Goal: Contribute content: Contribute content

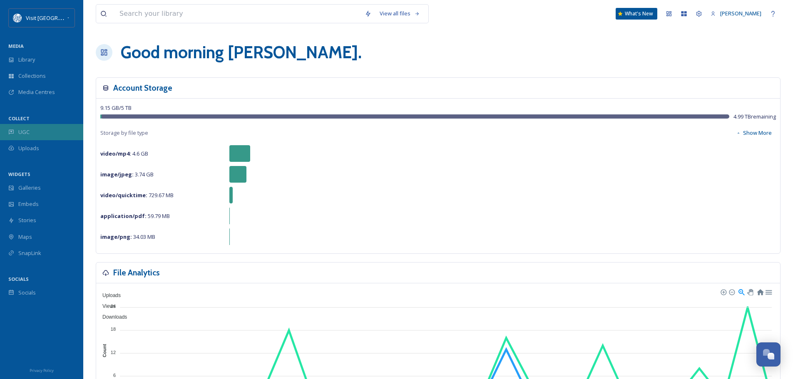
click at [20, 128] on span "UGC" at bounding box center [23, 132] width 11 height 8
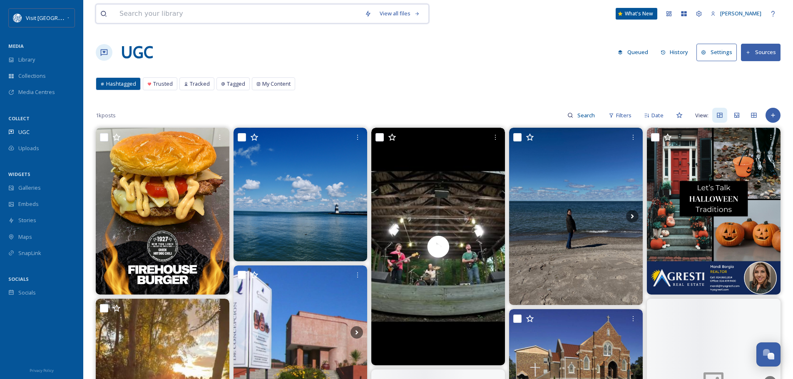
click at [127, 16] on input at bounding box center [237, 14] width 245 height 18
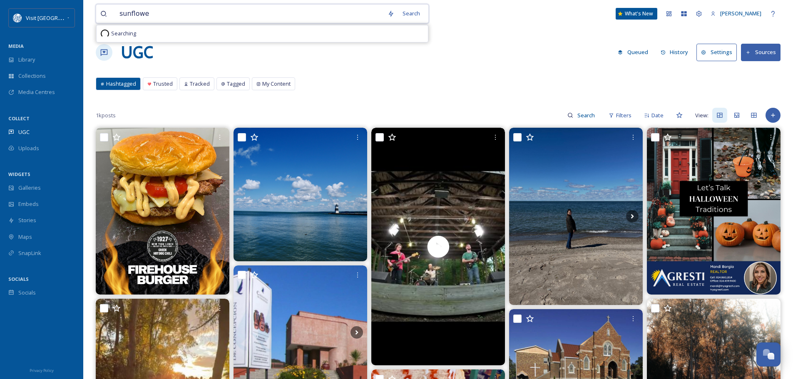
type input "sunflower"
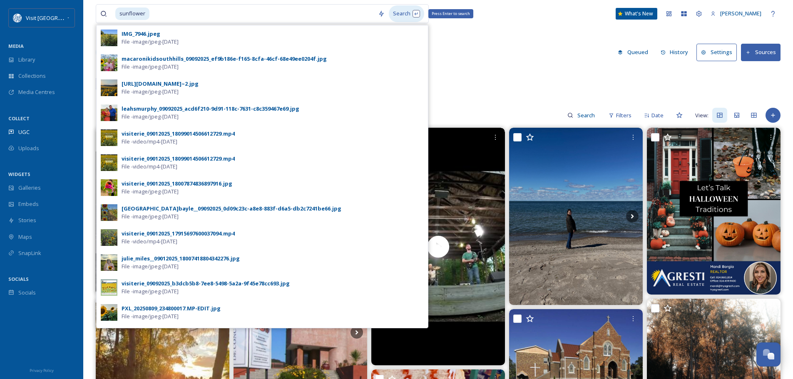
click at [412, 15] on div "Search Press Enter to search" at bounding box center [406, 13] width 35 height 16
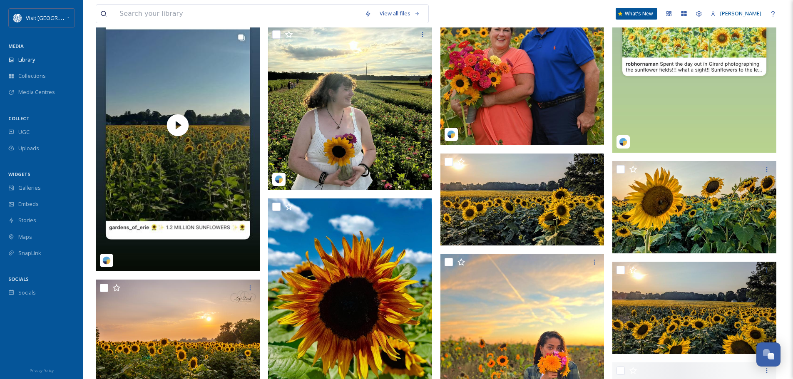
scroll to position [1040, 0]
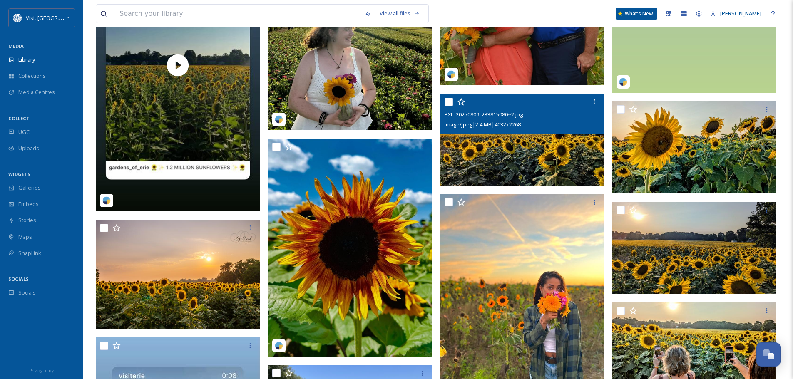
click at [447, 102] on input "checkbox" at bounding box center [448, 102] width 8 height 8
checkbox input "true"
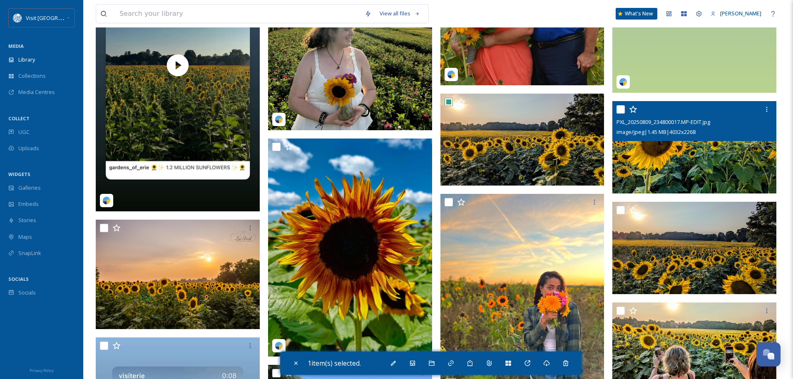
click at [618, 111] on input "checkbox" at bounding box center [620, 109] width 8 height 8
checkbox input "true"
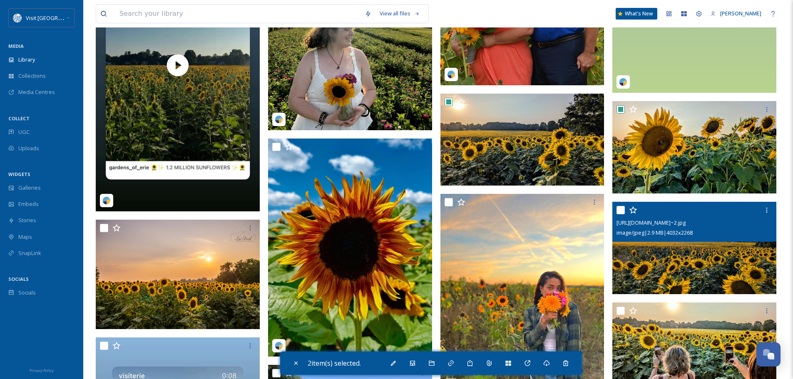
click at [619, 209] on input "checkbox" at bounding box center [620, 210] width 8 height 8
checkbox input "true"
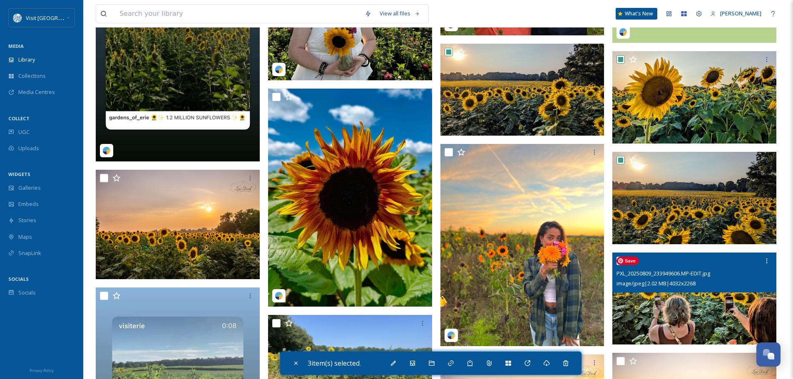
scroll to position [1165, 0]
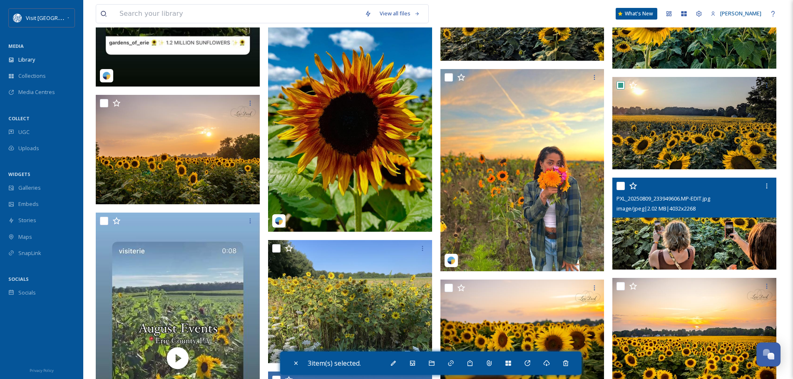
click at [618, 186] on input "checkbox" at bounding box center [620, 186] width 8 height 8
checkbox input "true"
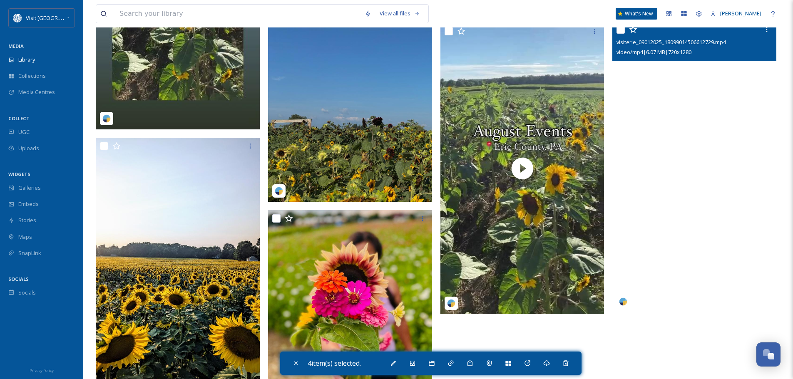
scroll to position [1623, 0]
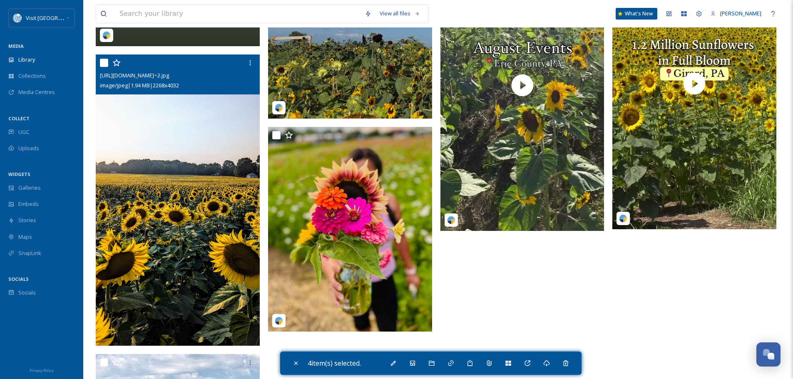
click at [102, 63] on input "checkbox" at bounding box center [104, 63] width 8 height 8
checkbox input "true"
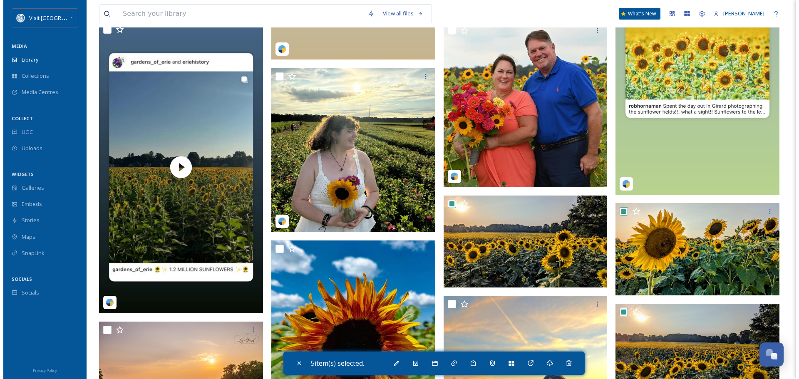
scroll to position [957, 0]
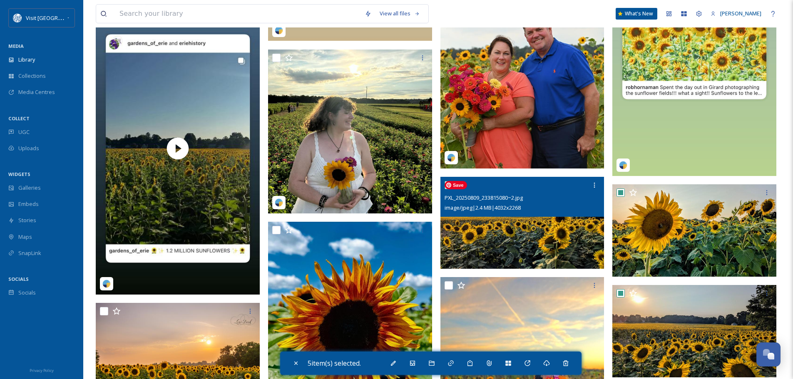
click at [486, 228] on img at bounding box center [522, 223] width 164 height 92
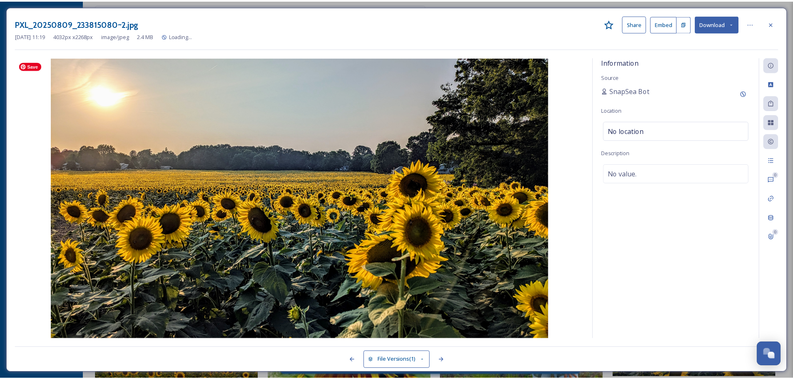
scroll to position [965, 0]
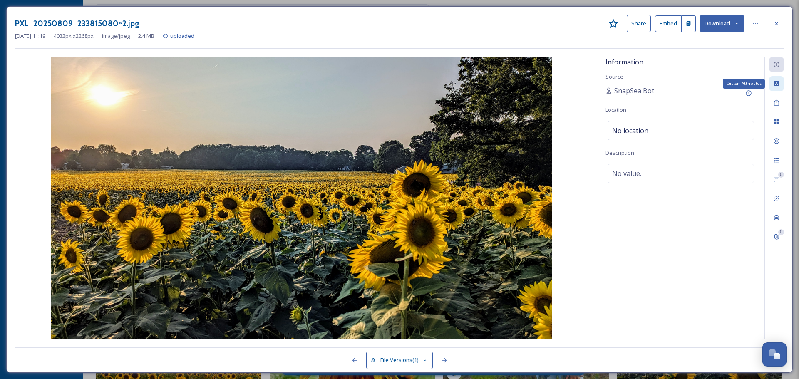
click at [779, 82] on icon at bounding box center [776, 83] width 7 height 7
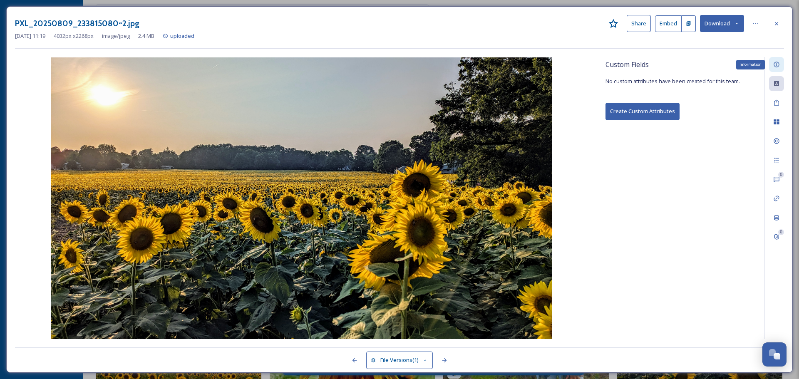
click at [778, 67] on icon at bounding box center [775, 64] width 5 height 5
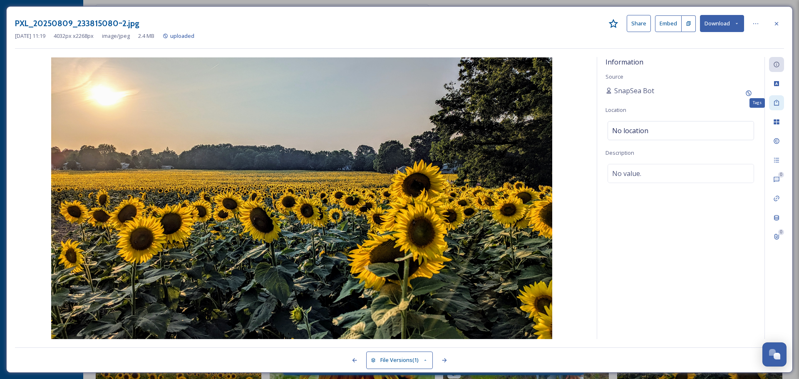
click at [776, 102] on icon at bounding box center [776, 103] width 5 height 6
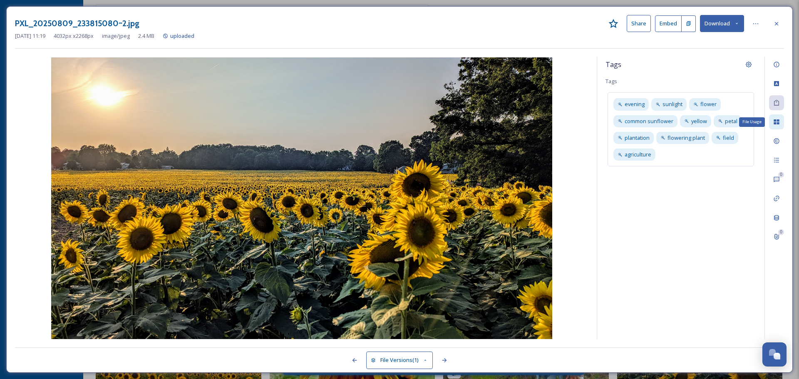
click at [775, 123] on icon at bounding box center [775, 121] width 5 height 5
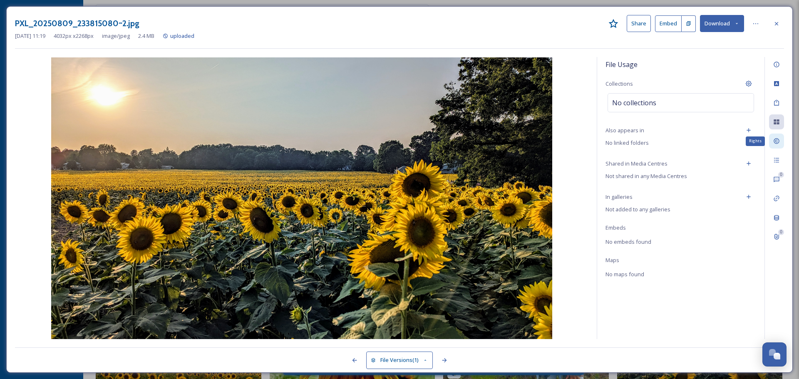
click at [775, 142] on icon at bounding box center [776, 141] width 7 height 7
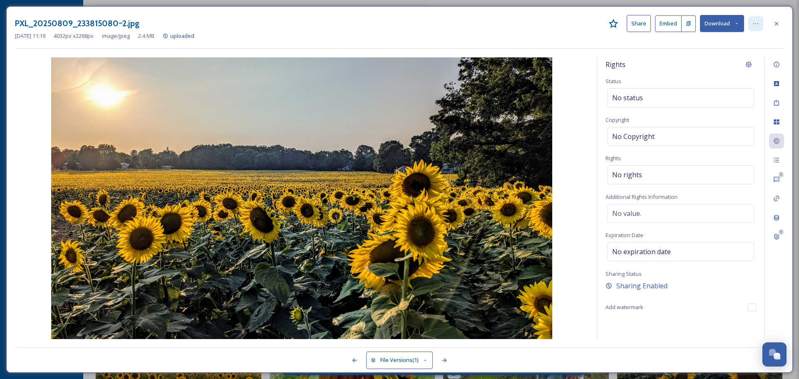
click at [759, 22] on div at bounding box center [755, 23] width 15 height 15
click at [746, 20] on div "PXL_20250809_233815080~2.jpg Share Embed Download Rename File Move to Folder Sh…" at bounding box center [399, 23] width 769 height 17
click at [752, 22] on icon at bounding box center [755, 23] width 7 height 7
click at [778, 24] on icon at bounding box center [776, 23] width 7 height 7
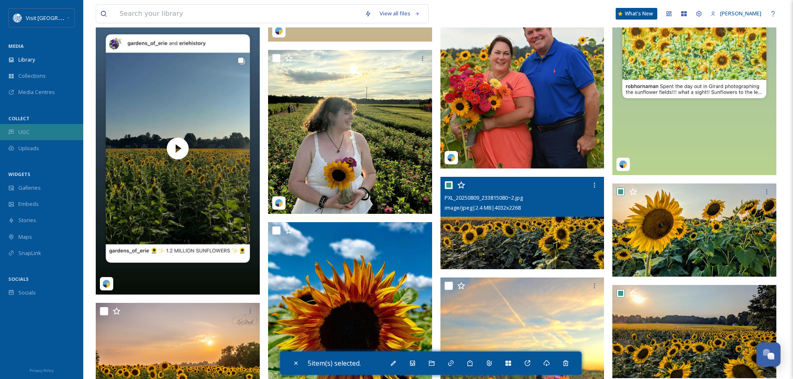
click at [25, 130] on span "UGC" at bounding box center [23, 132] width 11 height 8
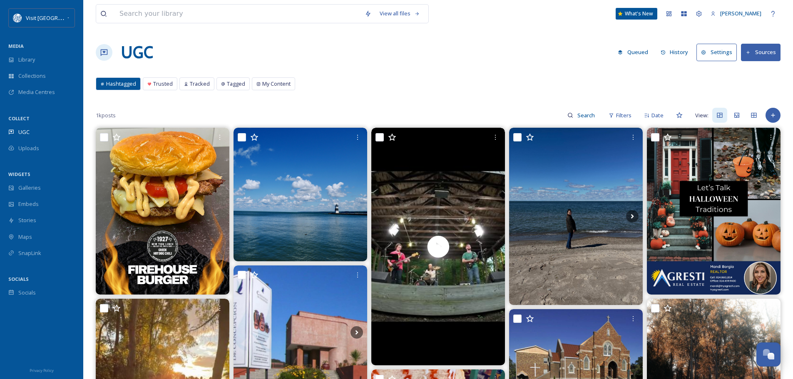
click at [758, 51] on button "Sources" at bounding box center [761, 52] width 40 height 17
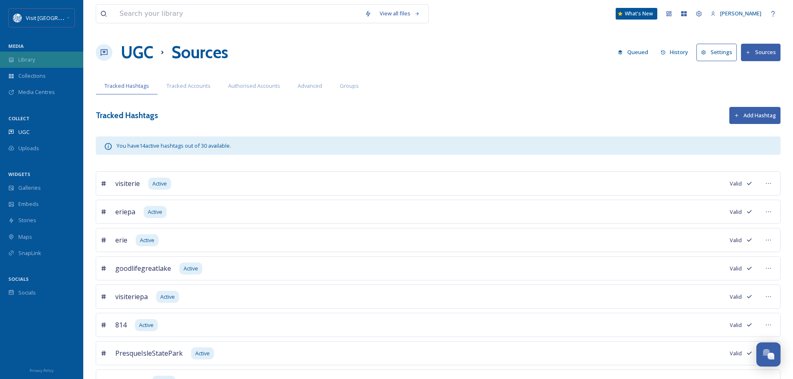
click at [29, 58] on span "Library" at bounding box center [26, 60] width 17 height 8
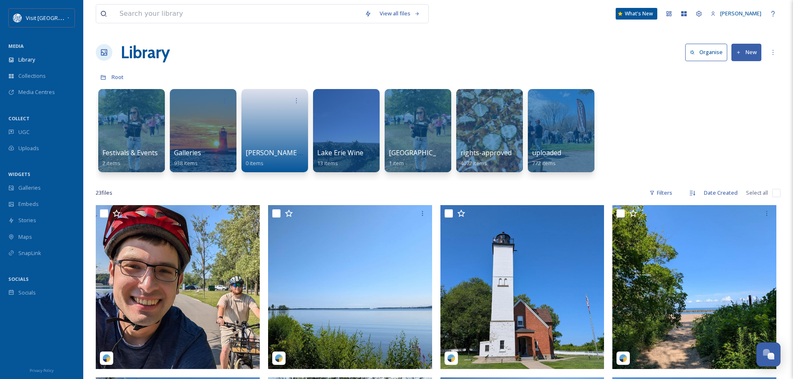
click at [740, 55] on icon at bounding box center [738, 52] width 5 height 5
click at [28, 146] on span "Uploads" at bounding box center [28, 148] width 21 height 8
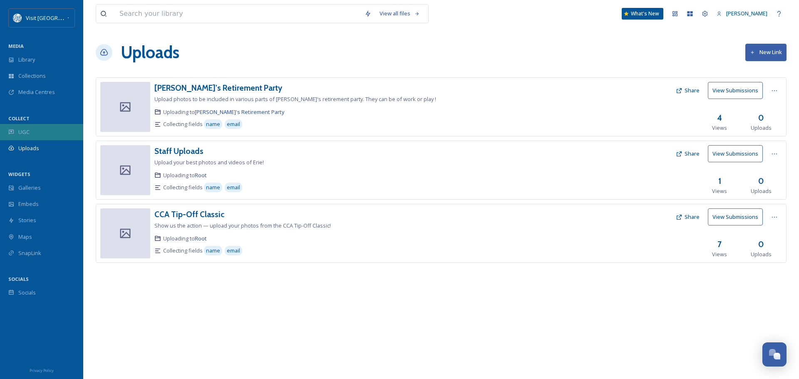
click at [29, 129] on span "UGC" at bounding box center [23, 132] width 11 height 8
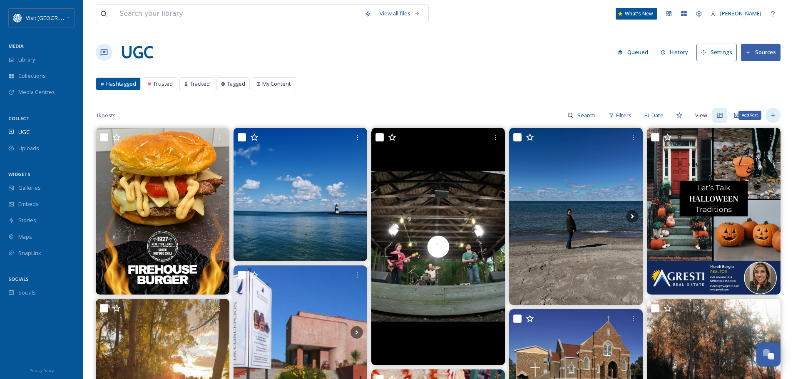
click at [772, 116] on icon at bounding box center [772, 115] width 7 height 7
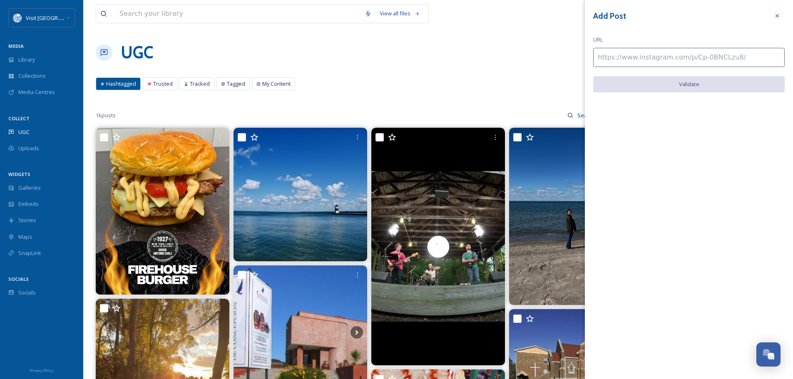
click at [615, 57] on input at bounding box center [688, 57] width 191 height 19
paste input "[URL][DOMAIN_NAME]"
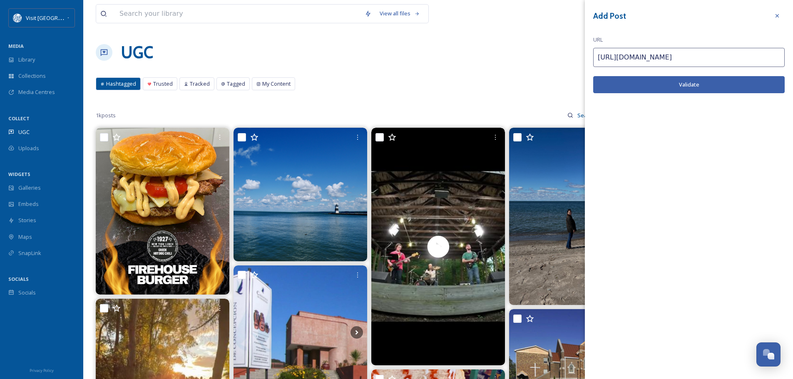
type input "[URL][DOMAIN_NAME]"
click at [661, 79] on button "Validate" at bounding box center [688, 84] width 191 height 17
click at [706, 83] on button "Add Post" at bounding box center [688, 84] width 191 height 17
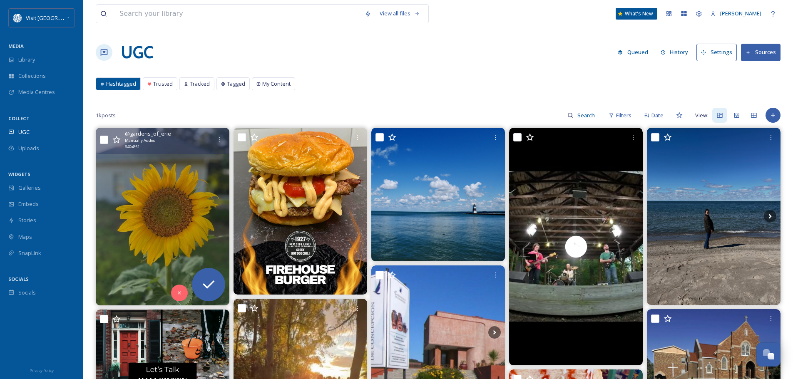
click at [104, 140] on input "checkbox" at bounding box center [104, 140] width 8 height 8
checkbox input "true"
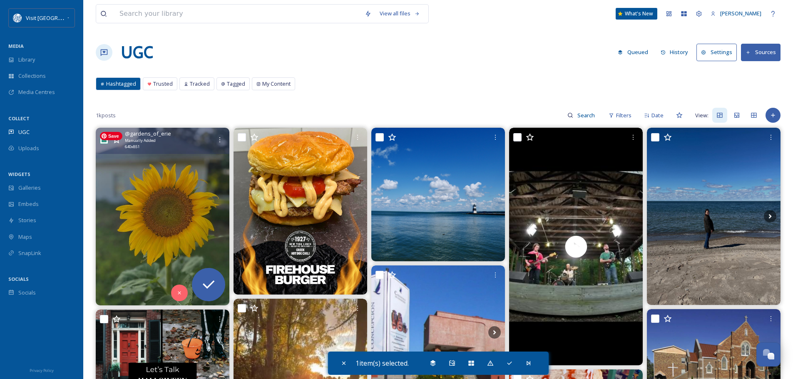
click at [150, 218] on img at bounding box center [163, 217] width 134 height 178
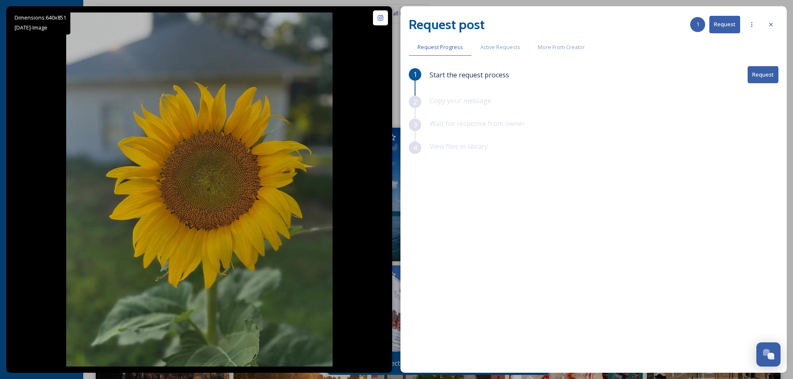
click at [765, 77] on button "Request" at bounding box center [762, 74] width 31 height 17
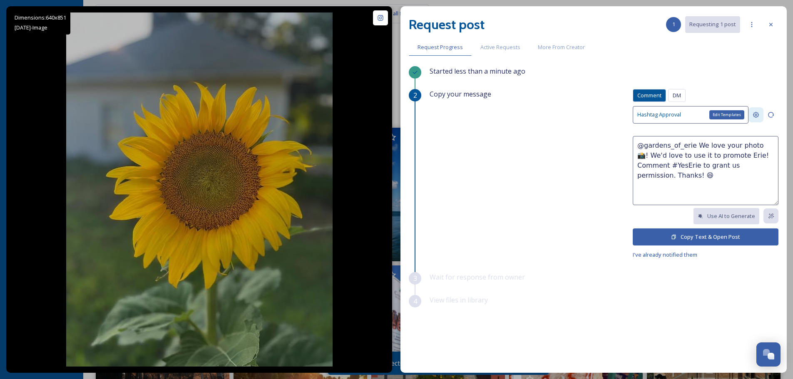
click at [757, 115] on icon at bounding box center [755, 115] width 7 height 7
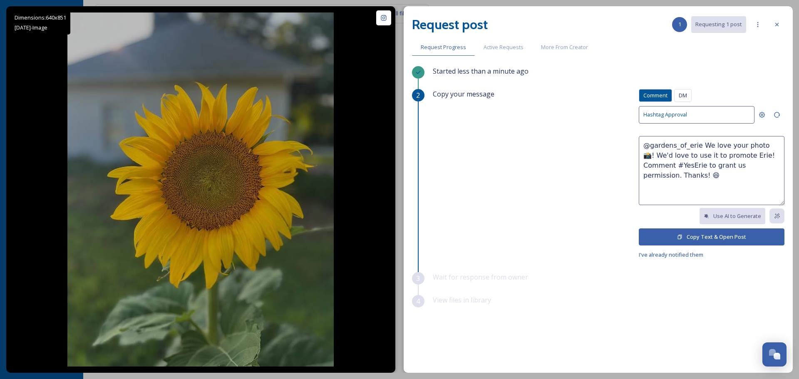
click at [753, 146] on textarea "@gardens_of_erie We love your photo 📸! We'd love to use it to promote Erie! Com…" at bounding box center [712, 170] width 146 height 69
type textarea "@gardens_of_erie We love your photos 📸! We'd love to use it to promote Erie! Co…"
click at [714, 235] on button "Copy Text & Open Post" at bounding box center [712, 236] width 146 height 17
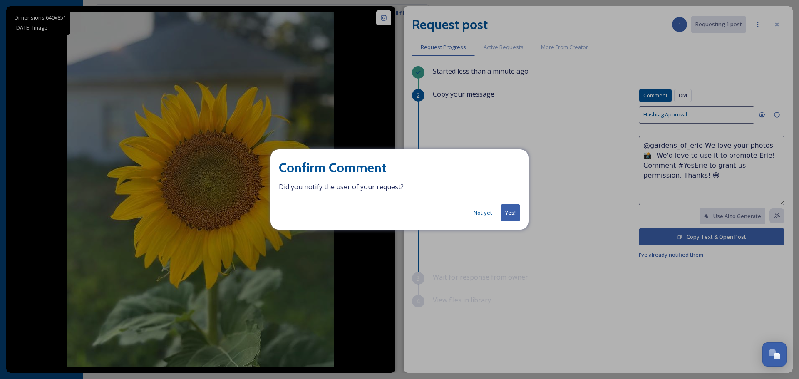
click at [506, 208] on button "Yes!" at bounding box center [511, 212] width 20 height 17
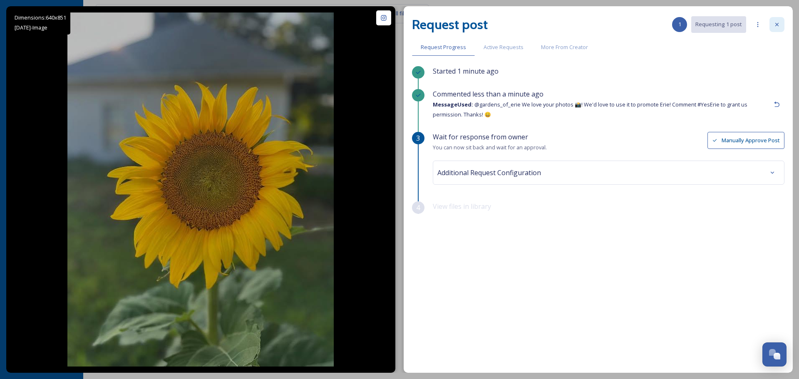
click at [782, 23] on div at bounding box center [776, 24] width 15 height 15
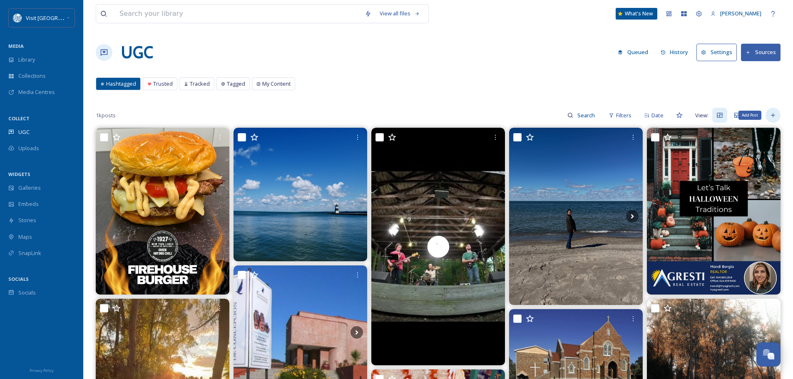
click at [778, 115] on div "Add Post" at bounding box center [772, 115] width 15 height 15
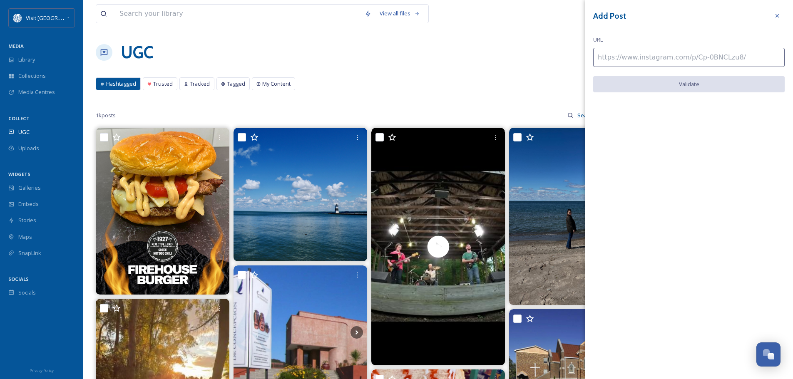
click at [623, 58] on input at bounding box center [688, 57] width 191 height 19
paste input "[URL][DOMAIN_NAME]"
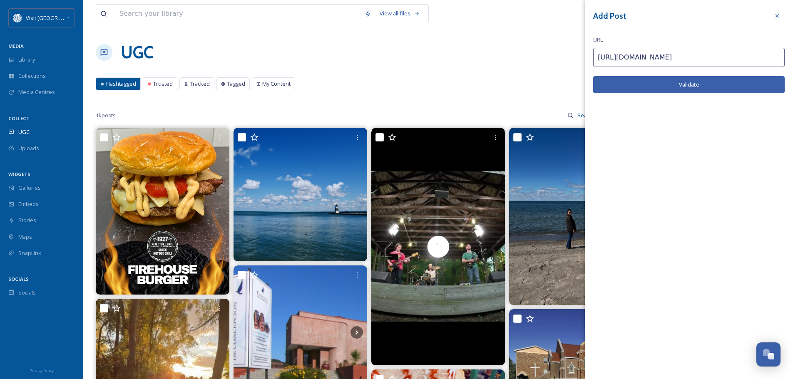
type input "[URL][DOMAIN_NAME]"
click at [639, 83] on button "Validate" at bounding box center [688, 84] width 191 height 17
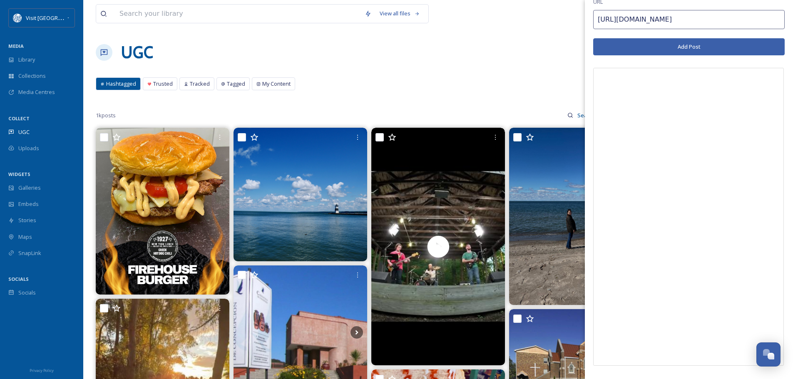
click at [681, 48] on button "Add Post" at bounding box center [688, 46] width 191 height 17
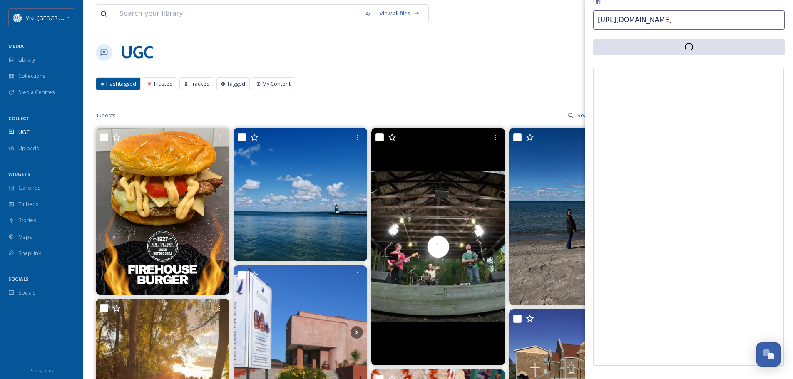
scroll to position [37, 0]
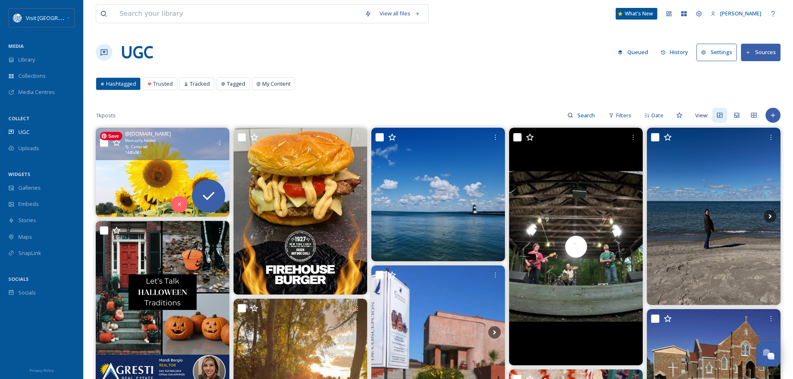
click at [126, 176] on img at bounding box center [163, 172] width 134 height 89
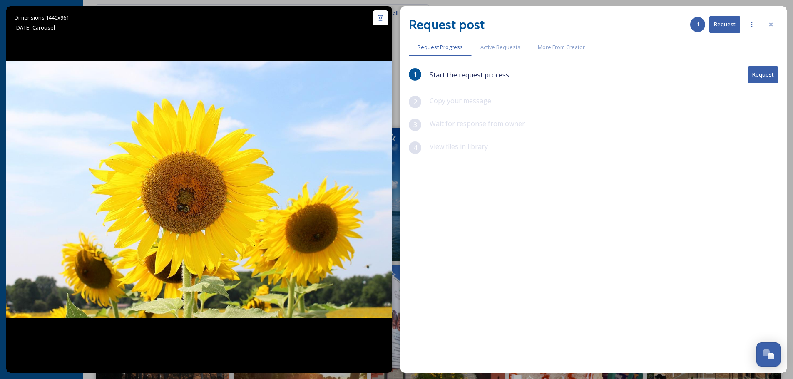
click at [756, 72] on button "Request" at bounding box center [762, 74] width 31 height 17
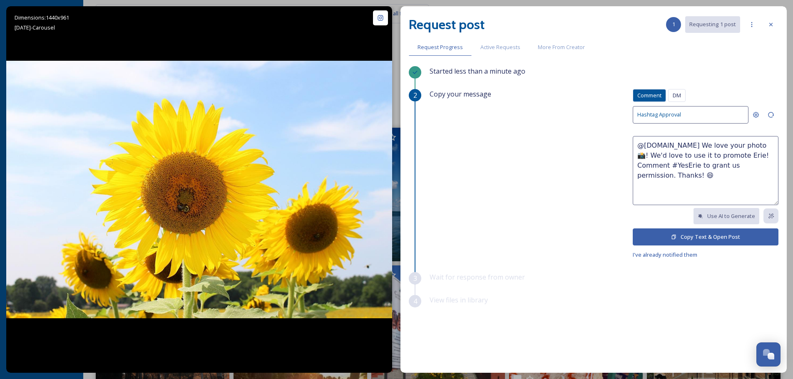
click at [654, 155] on textarea "@[DOMAIN_NAME] We love your photo 📸! We'd love to use it to promote Erie! Comme…" at bounding box center [705, 170] width 146 height 69
click at [765, 146] on textarea "@[DOMAIN_NAME] We love your photos 📸! We'd love to use it to promote Erie! Comm…" at bounding box center [705, 170] width 146 height 69
type textarea "@[DOMAIN_NAME] We love your sunflower photos 📸! We'd love to use it to promote …"
click at [733, 238] on button "Copy Text & Open Post" at bounding box center [705, 236] width 146 height 17
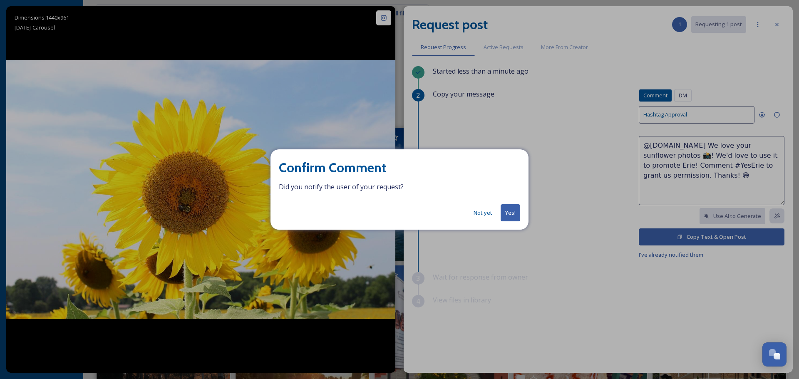
click at [513, 210] on button "Yes!" at bounding box center [511, 212] width 20 height 17
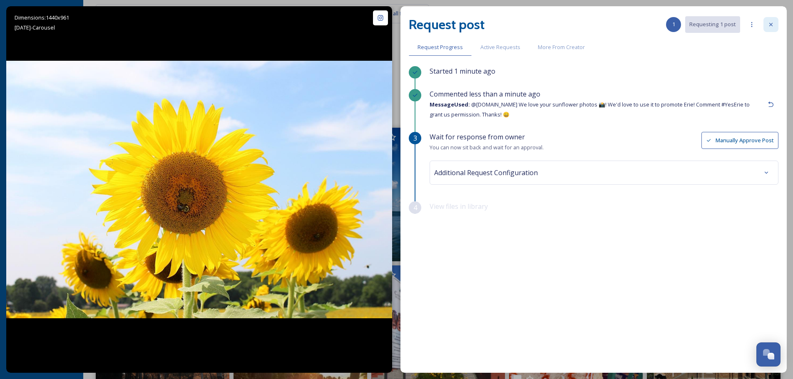
click at [774, 24] on div at bounding box center [770, 24] width 15 height 15
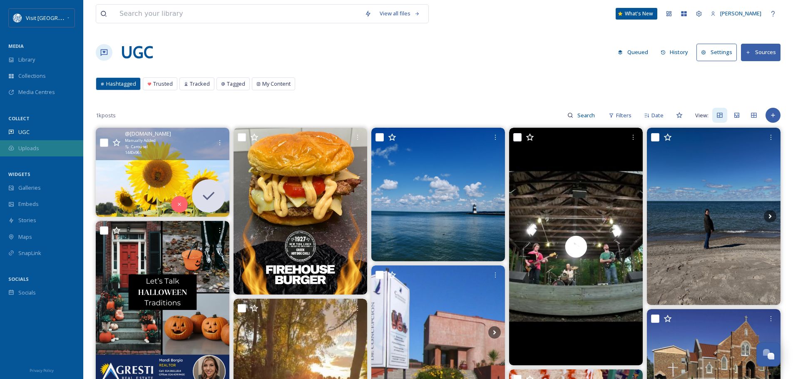
click at [33, 146] on span "Uploads" at bounding box center [28, 148] width 21 height 8
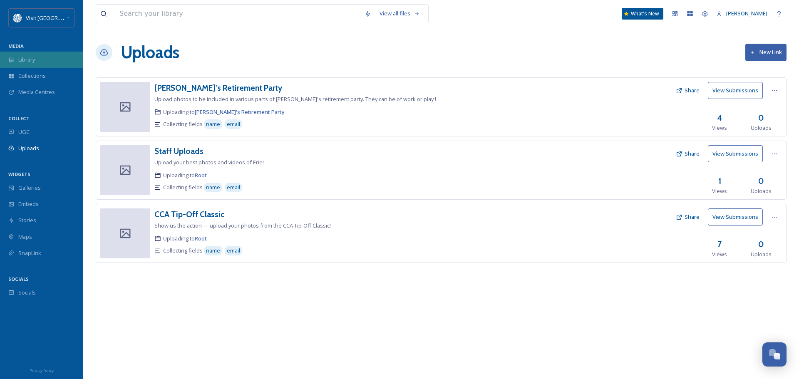
click at [27, 61] on span "Library" at bounding box center [26, 60] width 17 height 8
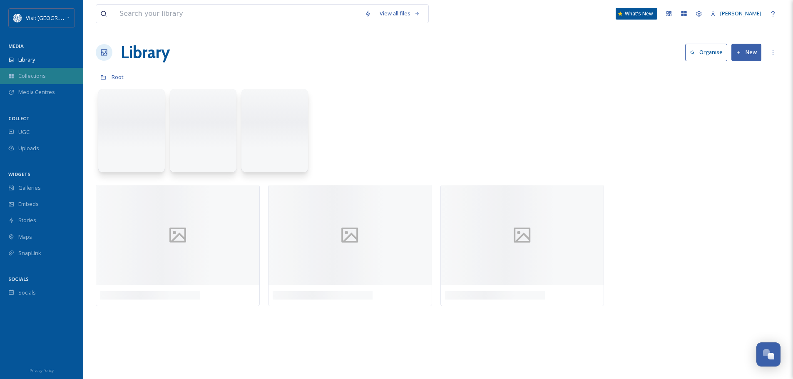
click at [42, 71] on div "Collections" at bounding box center [41, 76] width 83 height 16
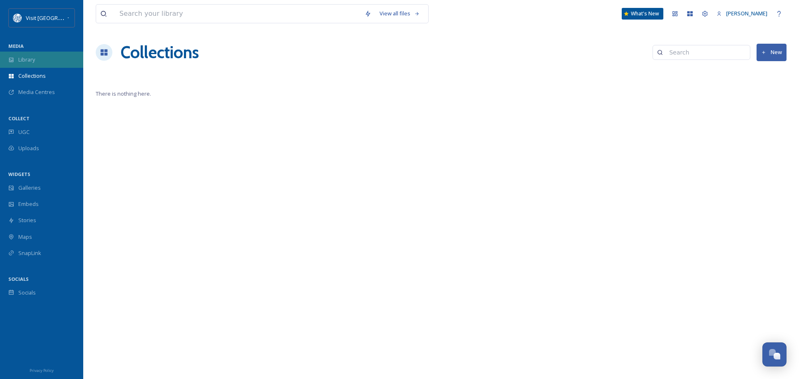
click at [26, 59] on span "Library" at bounding box center [26, 60] width 17 height 8
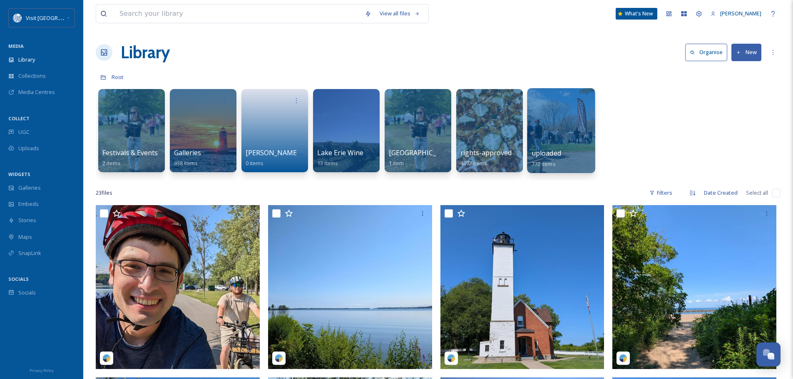
click at [540, 119] on div at bounding box center [561, 130] width 68 height 85
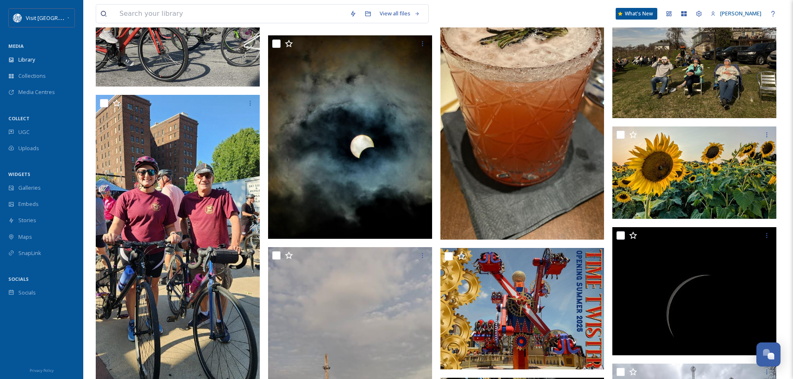
scroll to position [3744, 0]
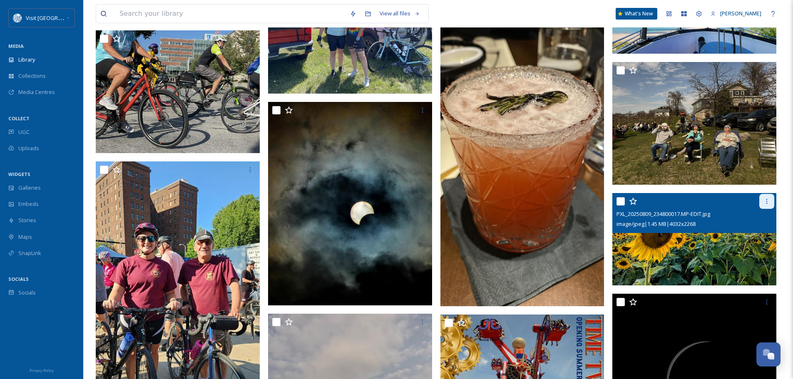
click at [765, 200] on icon at bounding box center [766, 201] width 7 height 7
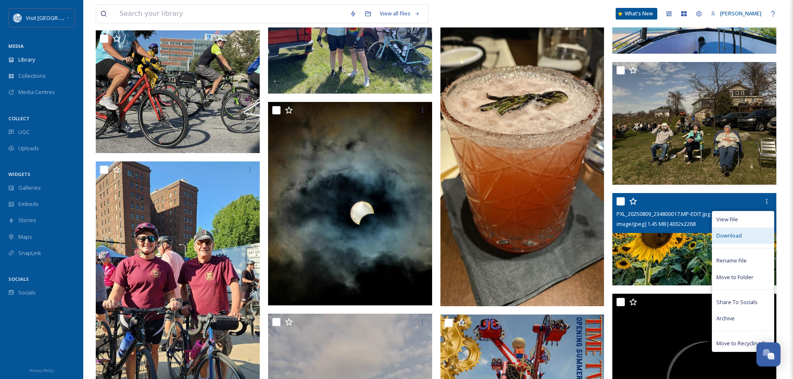
click at [737, 234] on span "Download" at bounding box center [728, 236] width 25 height 8
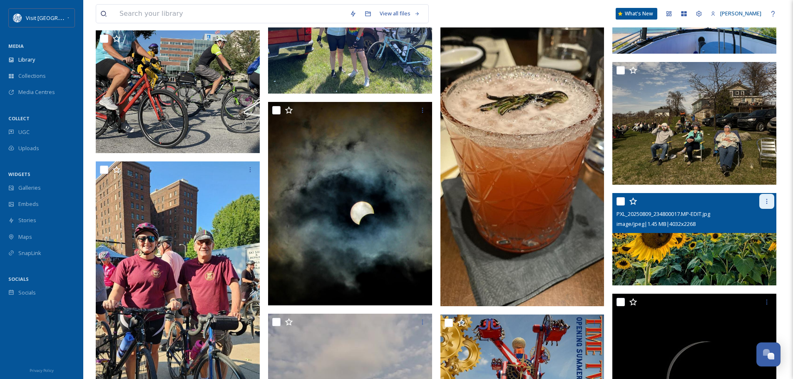
click at [766, 199] on icon at bounding box center [766, 201] width 7 height 7
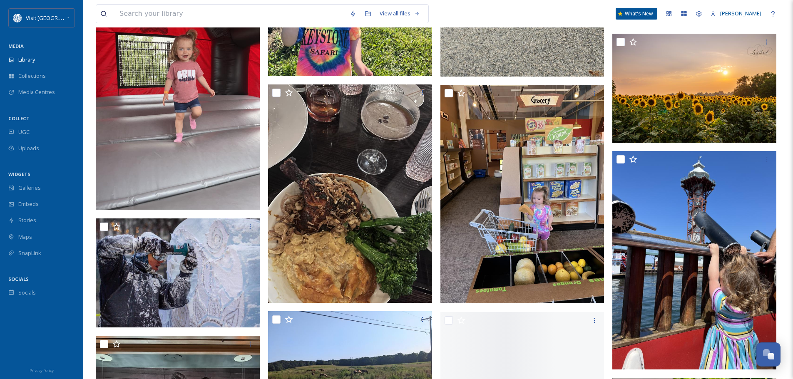
scroll to position [5991, 0]
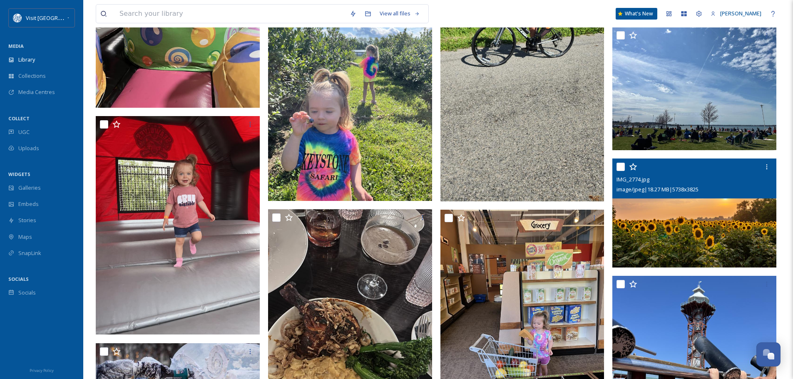
click at [618, 166] on input "checkbox" at bounding box center [620, 167] width 8 height 8
checkbox input "true"
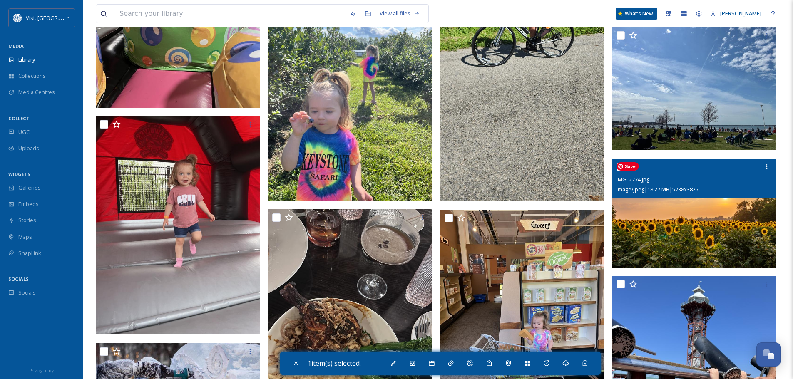
click at [717, 222] on img at bounding box center [694, 212] width 164 height 109
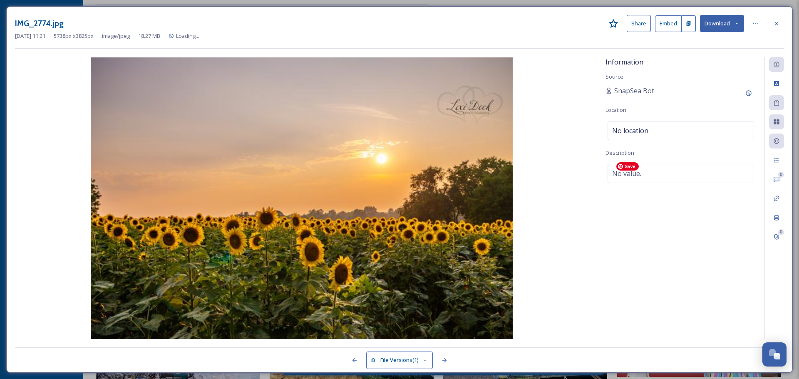
click at [714, 24] on button "Download" at bounding box center [722, 23] width 44 height 17
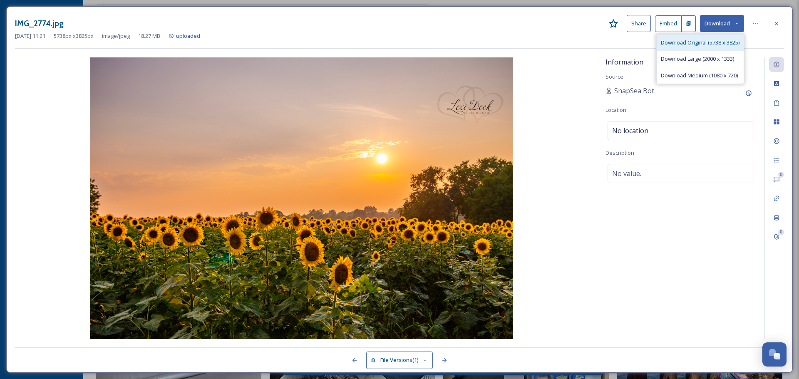
click at [721, 41] on span "Download Original (5738 x 3825)" at bounding box center [700, 43] width 79 height 8
drag, startPoint x: 776, startPoint y: 23, endPoint x: 703, endPoint y: 162, distance: 157.1
click at [776, 23] on icon at bounding box center [776, 23] width 3 height 3
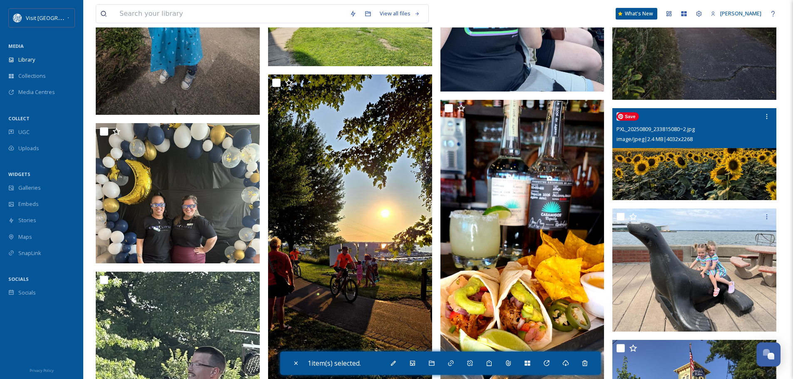
scroll to position [8612, 0]
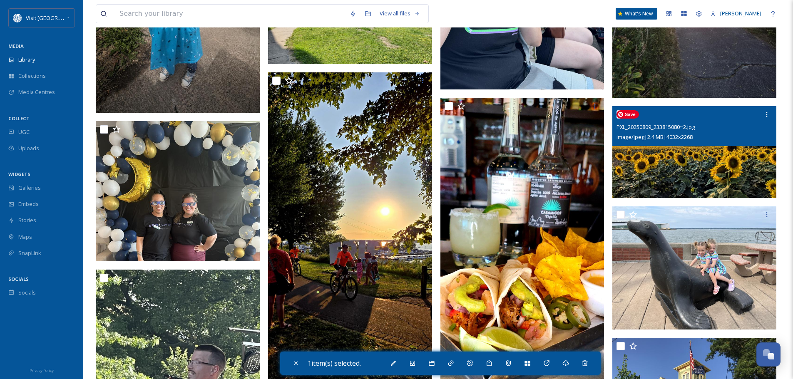
click at [721, 162] on img at bounding box center [694, 152] width 164 height 92
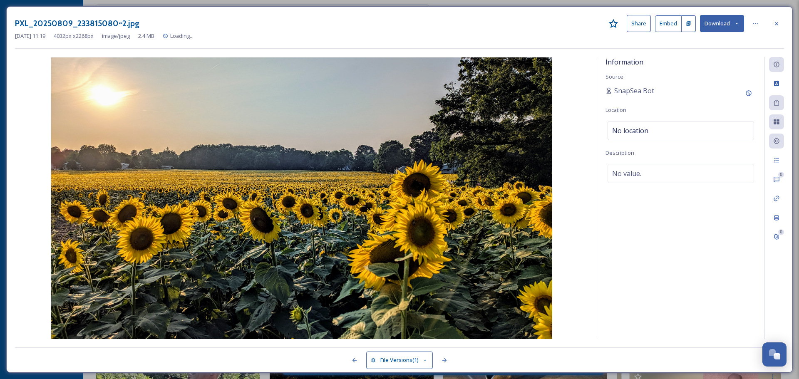
click at [721, 20] on button "Download" at bounding box center [722, 23] width 44 height 17
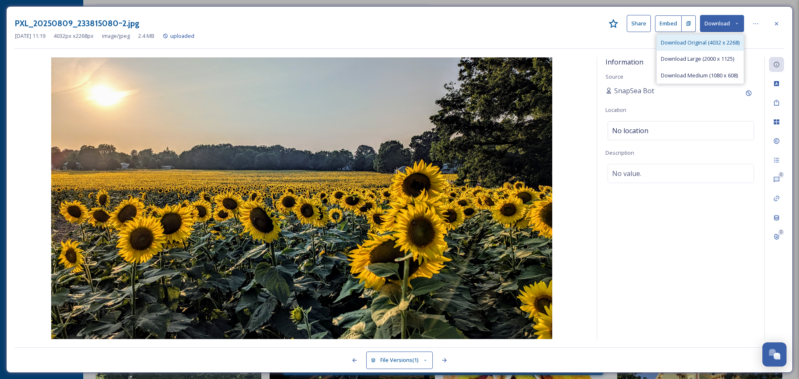
click at [715, 38] on div "Download Original (4032 x 2268)" at bounding box center [700, 43] width 87 height 16
click at [784, 8] on div "PXL_20250809_233815080~2.jpg Share Embed Download [DATE] 11:19 4032 px x 2268 p…" at bounding box center [399, 189] width 786 height 367
click at [774, 24] on icon at bounding box center [776, 23] width 7 height 7
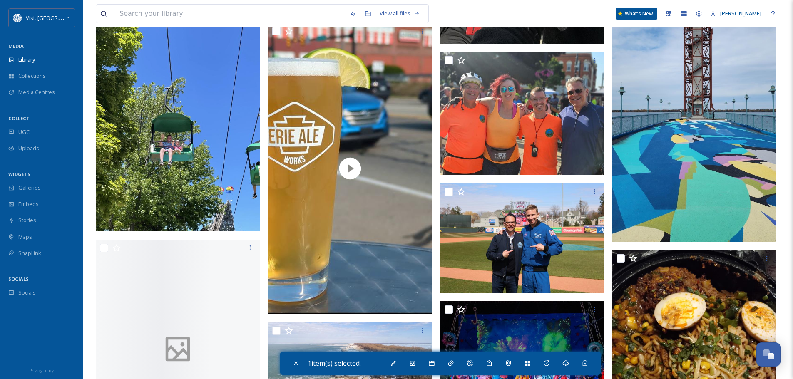
scroll to position [11317, 0]
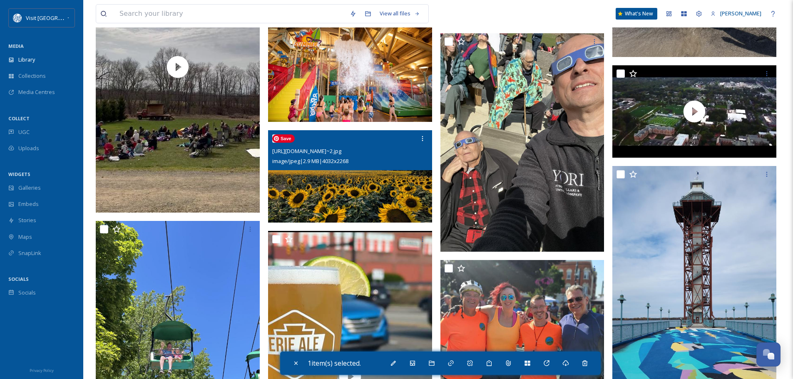
click at [335, 177] on img at bounding box center [350, 176] width 164 height 92
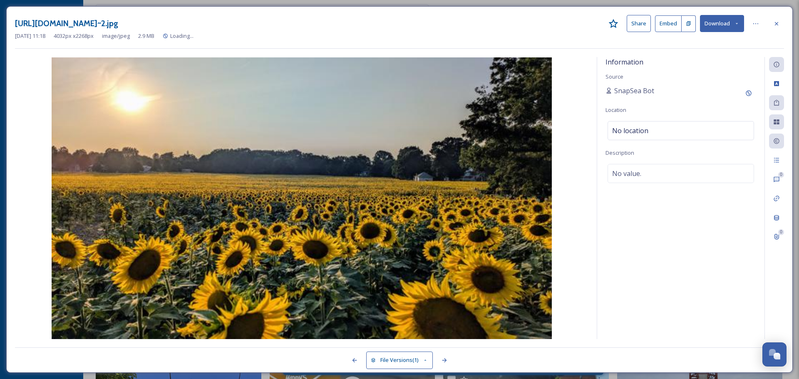
click at [714, 20] on button "Download" at bounding box center [722, 23] width 44 height 17
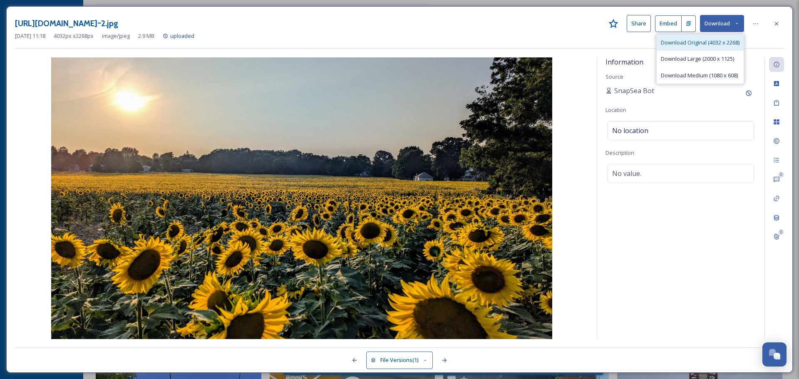
click at [713, 43] on span "Download Original (4032 x 2268)" at bounding box center [700, 43] width 79 height 8
click at [781, 27] on div at bounding box center [776, 23] width 15 height 15
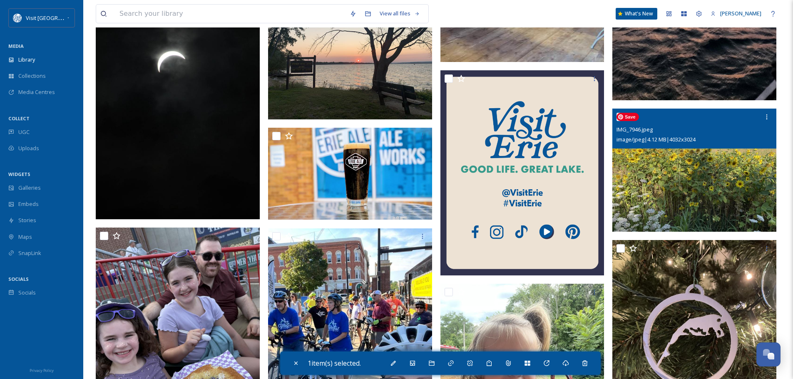
scroll to position [15352, 0]
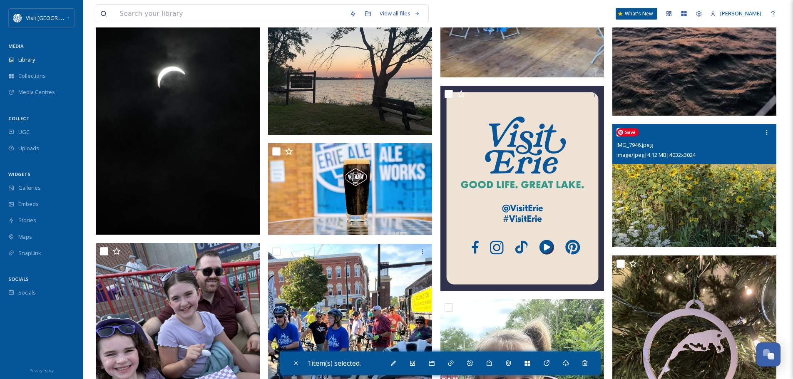
click at [732, 196] on img at bounding box center [694, 185] width 164 height 123
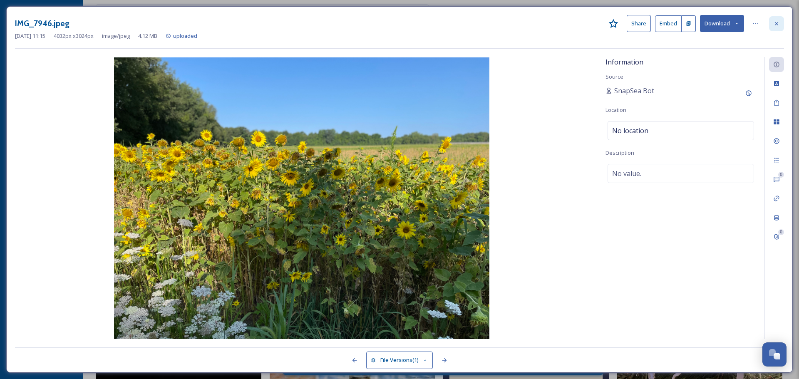
click at [777, 20] on icon at bounding box center [776, 23] width 7 height 7
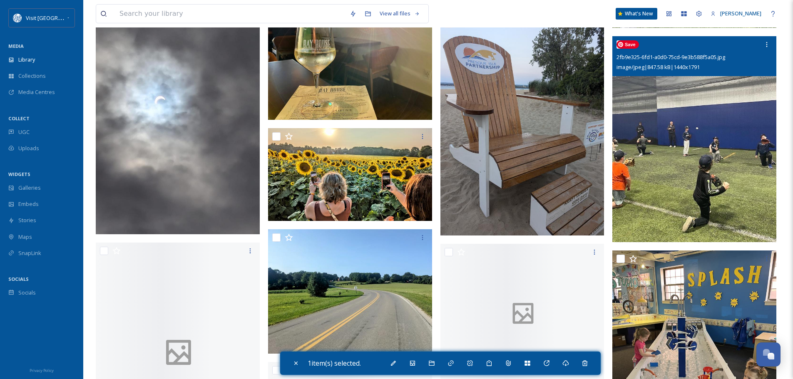
scroll to position [22092, 0]
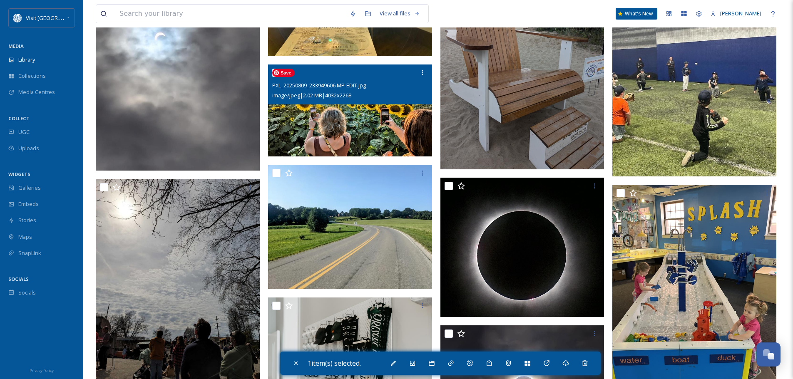
click at [359, 126] on img at bounding box center [350, 110] width 164 height 92
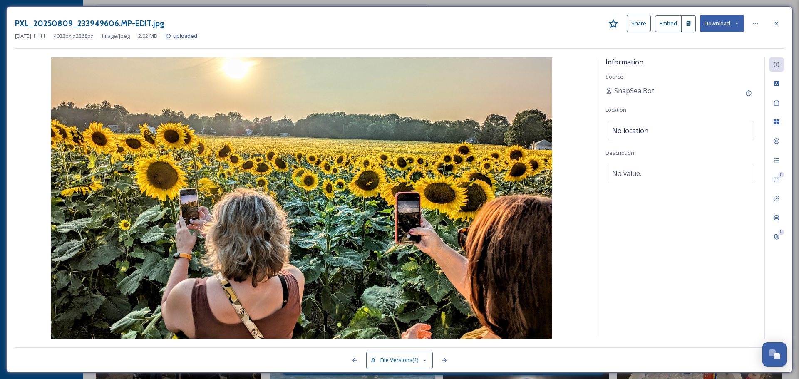
click at [720, 18] on button "Download" at bounding box center [722, 23] width 44 height 17
click at [702, 44] on span "Download Original (4032 x 2268)" at bounding box center [700, 43] width 79 height 8
click at [195, 103] on img at bounding box center [301, 198] width 573 height 282
click at [782, 20] on div at bounding box center [776, 23] width 15 height 15
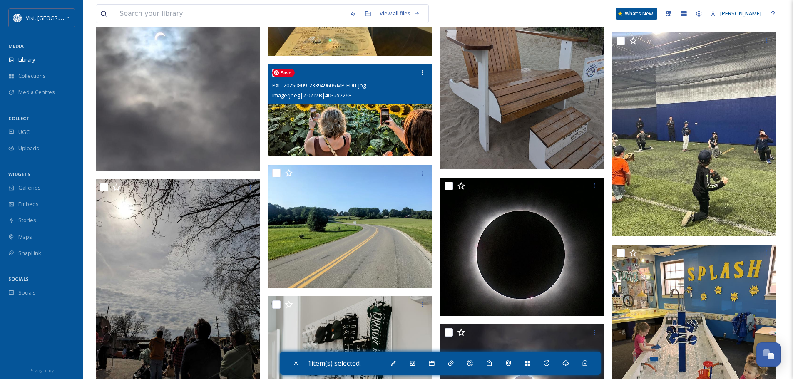
click at [349, 131] on img at bounding box center [350, 110] width 164 height 92
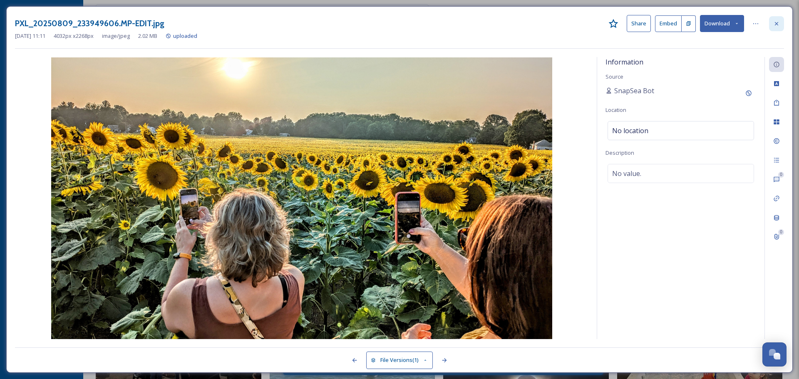
click at [779, 22] on icon at bounding box center [776, 23] width 7 height 7
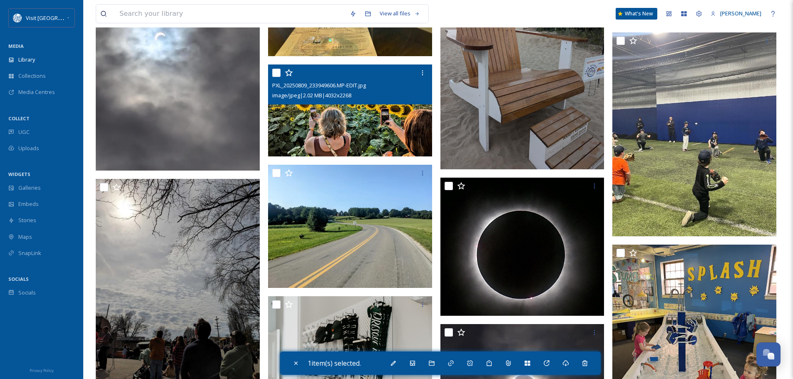
click at [274, 71] on input "checkbox" at bounding box center [276, 73] width 8 height 8
checkbox input "true"
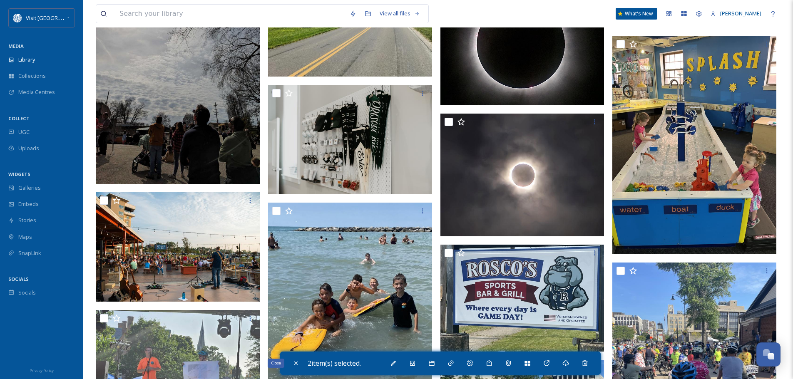
drag, startPoint x: 299, startPoint y: 362, endPoint x: 478, endPoint y: 260, distance: 205.5
click at [300, 362] on div "Close" at bounding box center [295, 363] width 15 height 15
checkbox input "false"
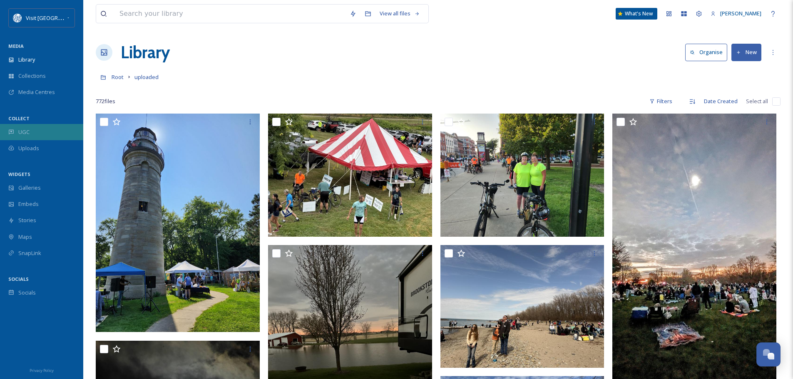
click at [27, 127] on div "UGC" at bounding box center [41, 132] width 83 height 16
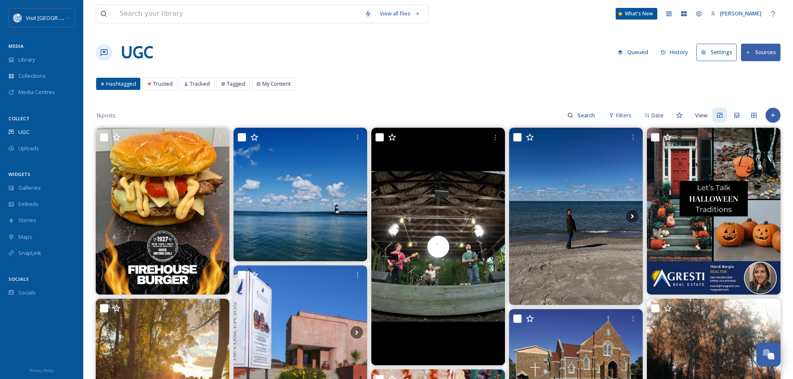
click at [684, 52] on button "History" at bounding box center [674, 52] width 36 height 16
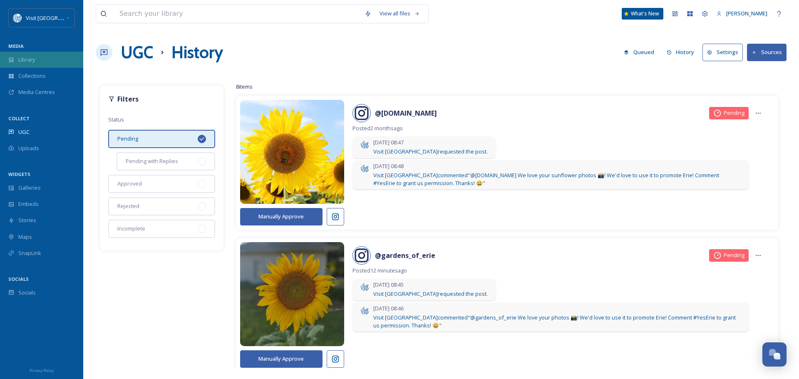
click at [34, 62] on span "Library" at bounding box center [26, 60] width 17 height 8
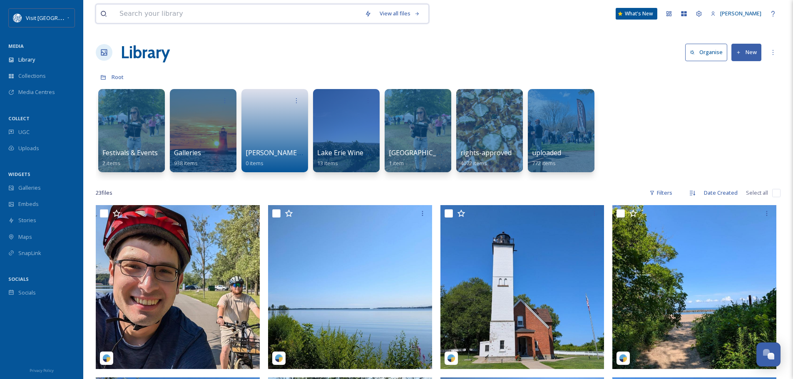
click at [171, 14] on input at bounding box center [237, 14] width 245 height 18
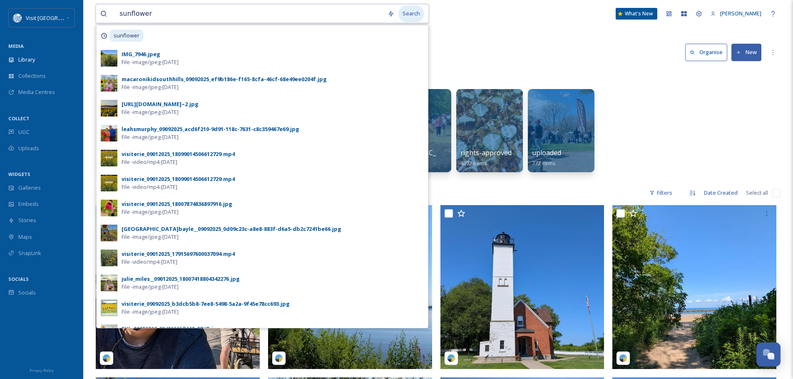
type input "sunflower"
click at [409, 15] on div "Search" at bounding box center [411, 13] width 26 height 16
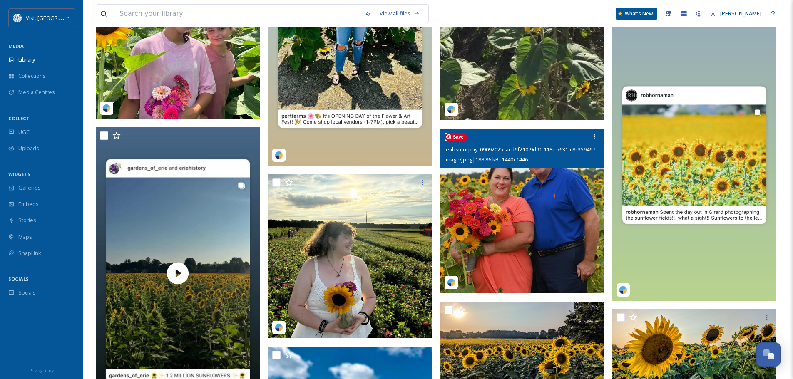
scroll to position [1040, 0]
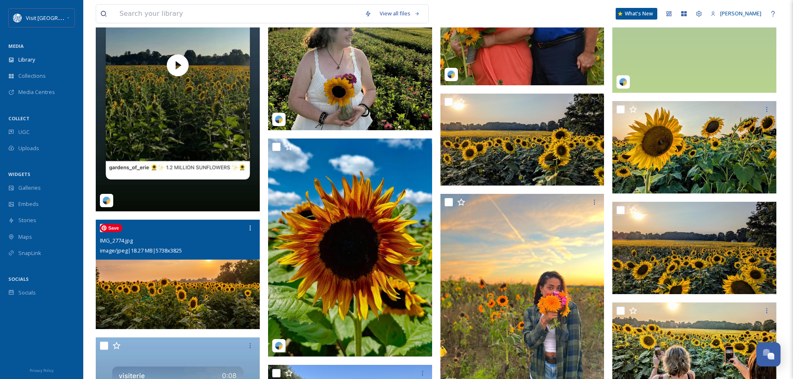
click at [180, 273] on img at bounding box center [178, 274] width 164 height 109
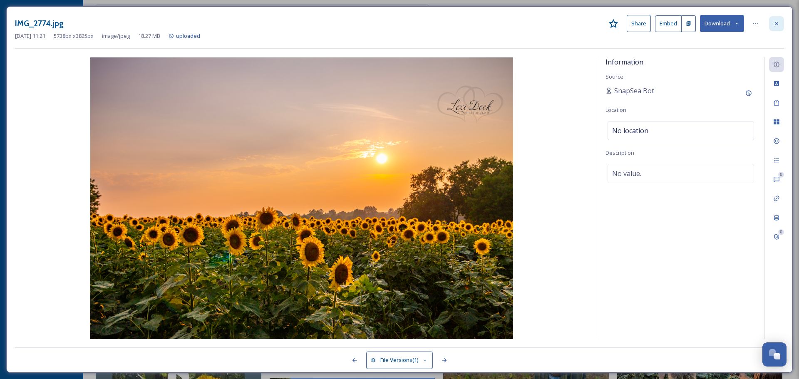
click at [777, 22] on icon at bounding box center [776, 23] width 7 height 7
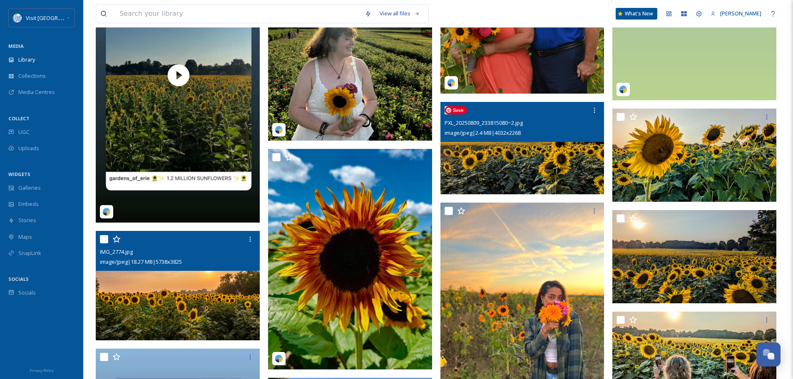
click at [491, 151] on img at bounding box center [522, 148] width 164 height 92
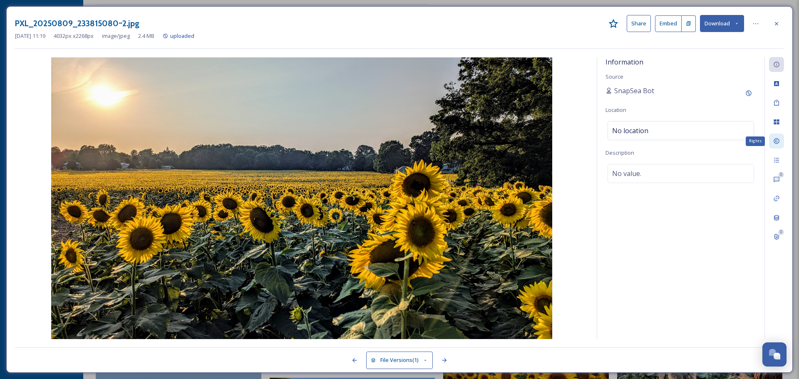
click at [775, 135] on div "Rights" at bounding box center [776, 141] width 15 height 15
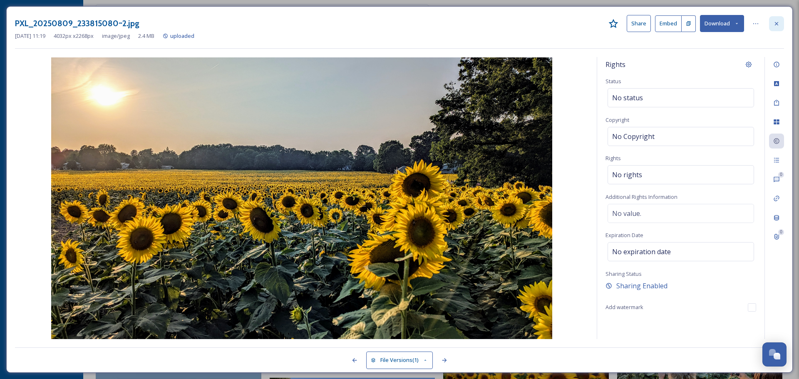
click at [776, 21] on icon at bounding box center [776, 23] width 7 height 7
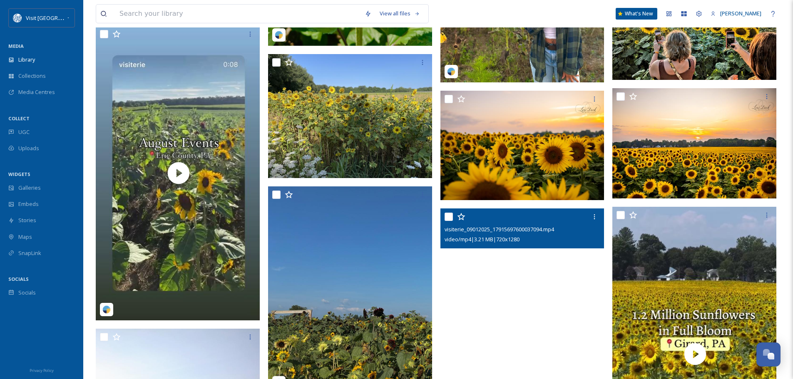
scroll to position [1290, 0]
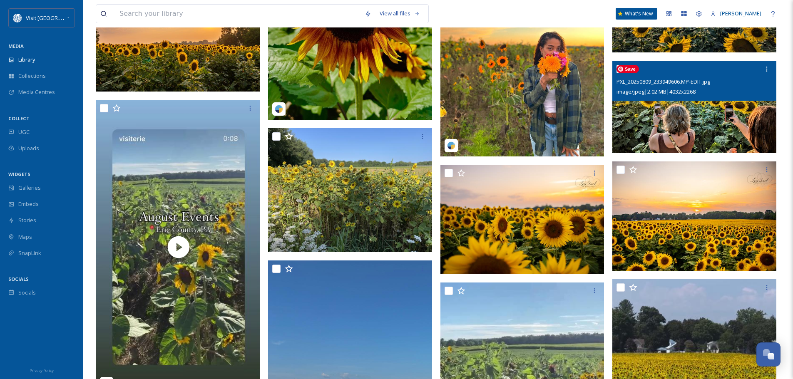
click at [673, 102] on img at bounding box center [694, 107] width 164 height 92
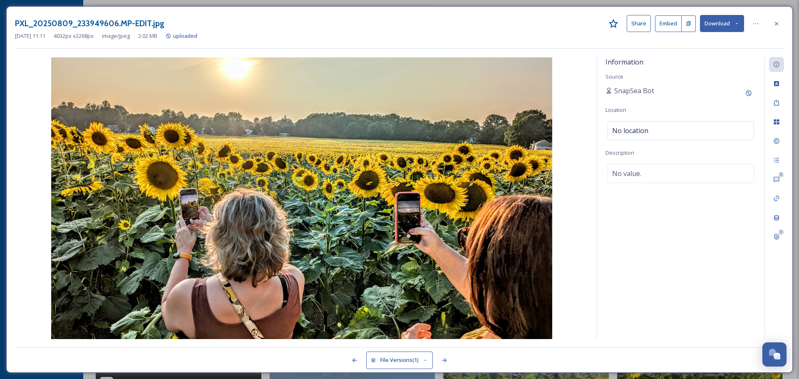
drag, startPoint x: 777, startPoint y: 26, endPoint x: 737, endPoint y: 59, distance: 51.4
click at [777, 26] on icon at bounding box center [776, 23] width 7 height 7
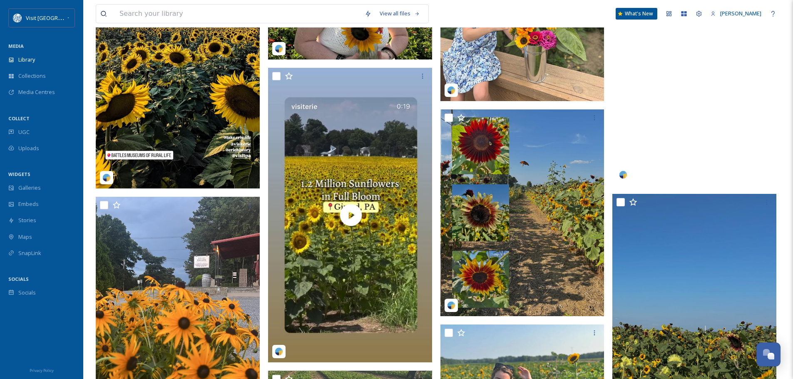
scroll to position [42, 0]
